Goal: Transaction & Acquisition: Purchase product/service

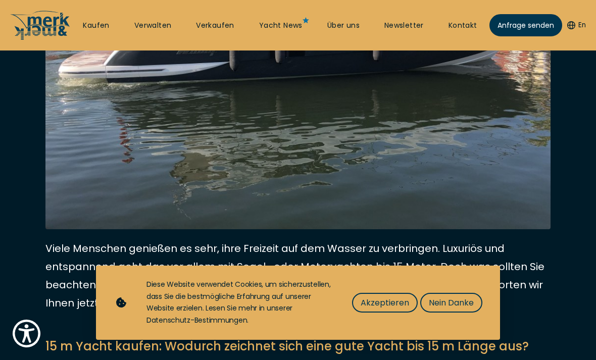
scroll to position [342, 0]
click at [455, 309] on span "Nein Danke" at bounding box center [451, 303] width 45 height 13
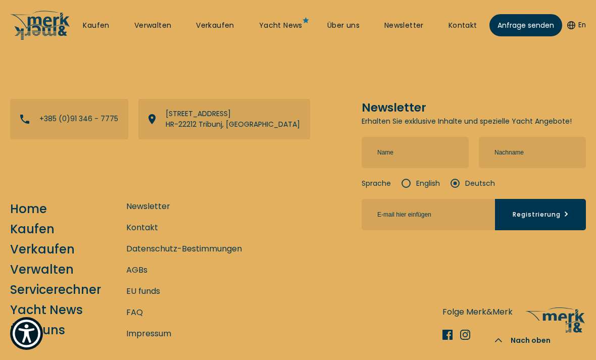
scroll to position [2711, 0]
click at [26, 230] on link "Kaufen" at bounding box center [32, 229] width 44 height 18
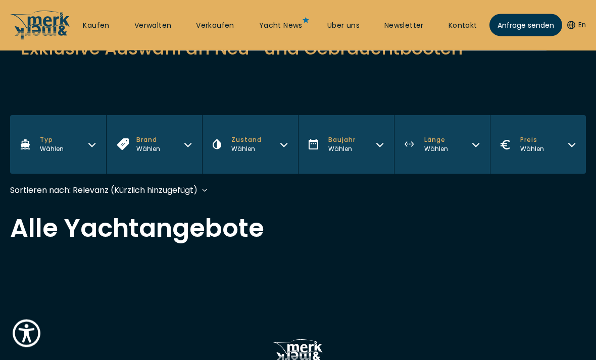
scroll to position [185, 0]
click at [94, 148] on icon "button" at bounding box center [92, 143] width 8 height 8
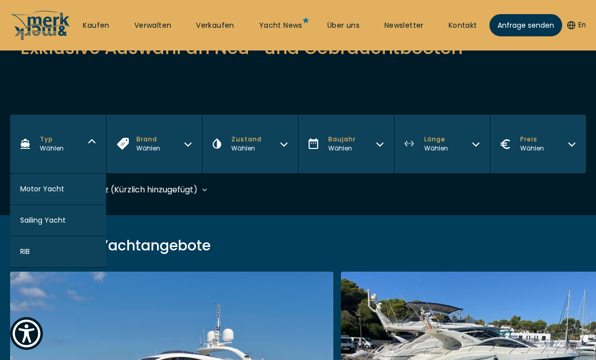
click at [31, 193] on span "Motor Yacht" at bounding box center [42, 189] width 44 height 11
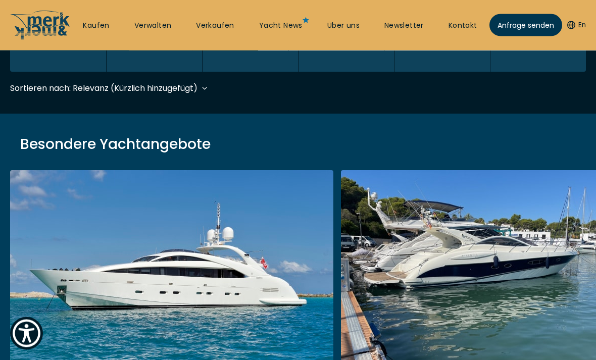
scroll to position [301, 0]
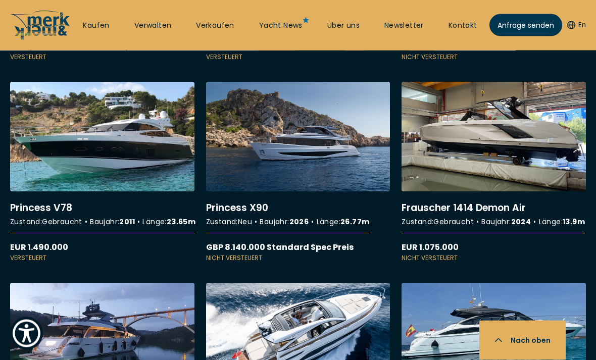
scroll to position [1045, 0]
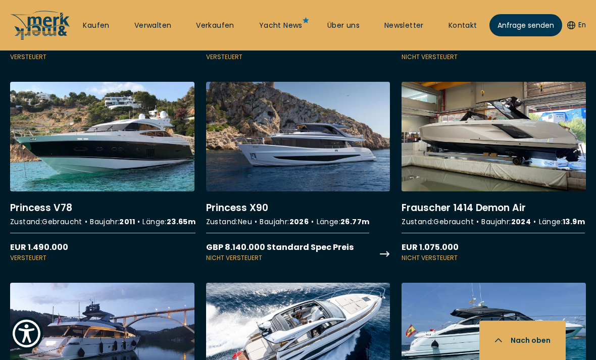
click at [338, 180] on link "More details about Princess X90" at bounding box center [298, 172] width 184 height 181
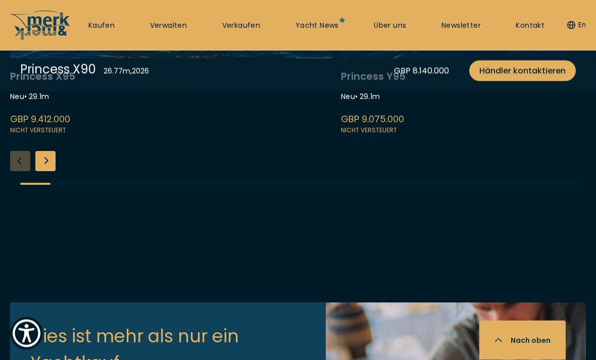
scroll to position [2453, 0]
click at [510, 136] on link at bounding box center [502, 1] width 323 height 269
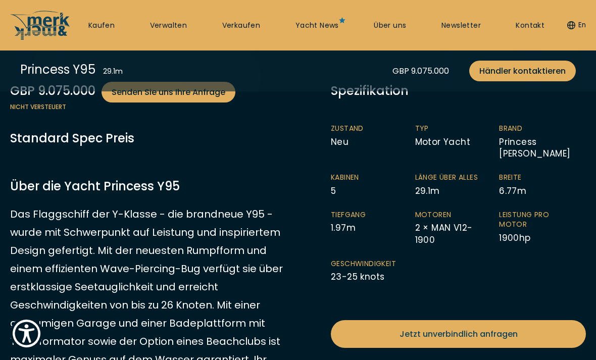
scroll to position [260, 0]
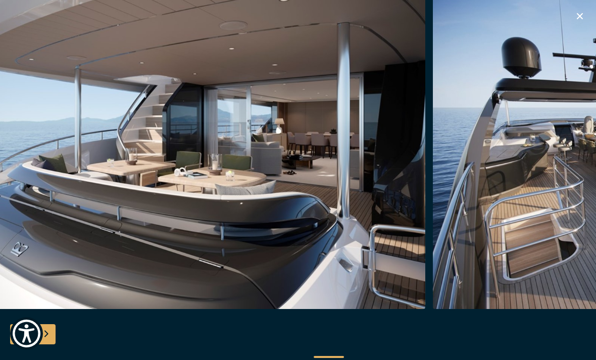
click at [72, 206] on img "button" at bounding box center [184, 147] width 481 height 323
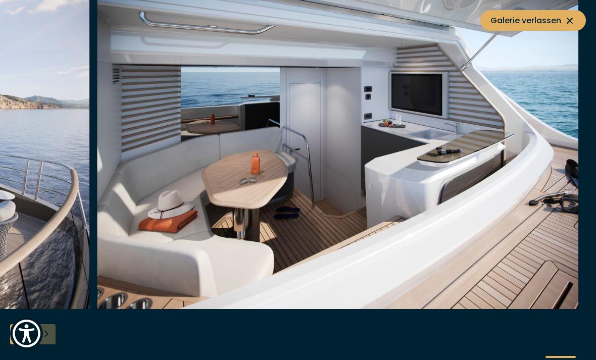
scroll to position [673, 0]
click at [574, 27] on button "Galerie verlassen" at bounding box center [533, 20] width 106 height 21
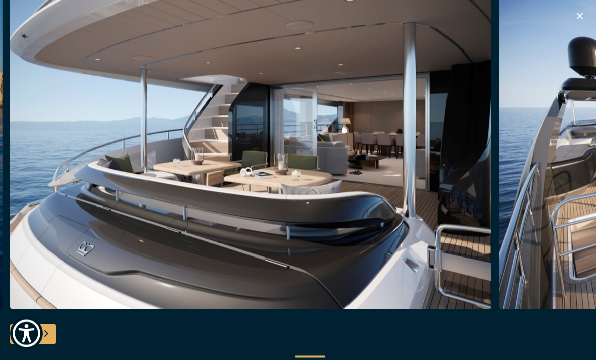
scroll to position [1706, 0]
click at [578, 14] on icon "button" at bounding box center [580, 16] width 6 height 6
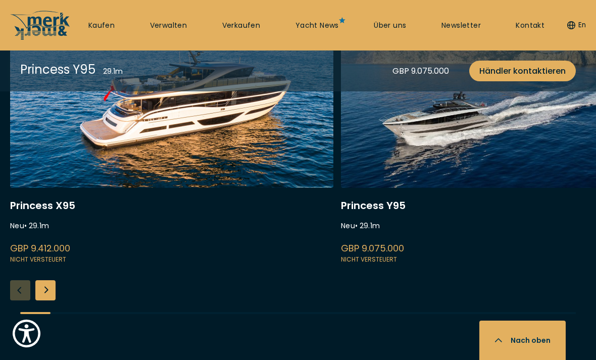
scroll to position [2465, 0]
